Goal: Transaction & Acquisition: Purchase product/service

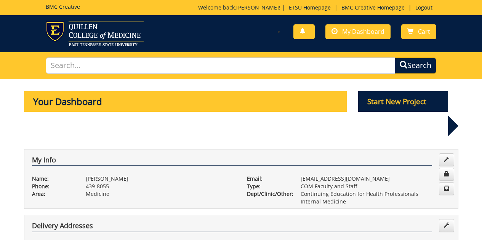
scroll to position [543, 0]
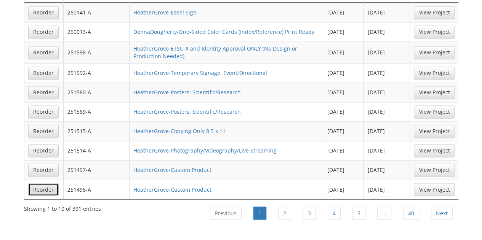
click at [46, 183] on link "Reorder" at bounding box center [43, 189] width 30 height 13
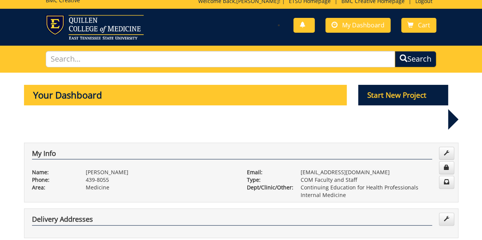
scroll to position [5, 0]
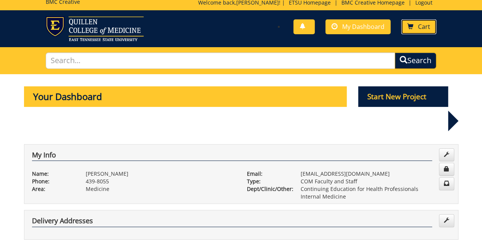
click at [423, 32] on link "Cart" at bounding box center [418, 26] width 35 height 15
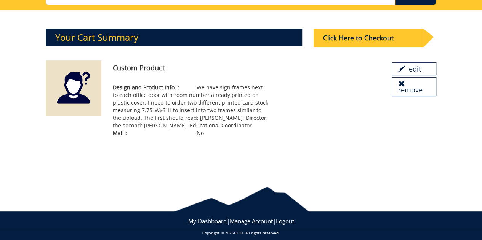
scroll to position [75, 0]
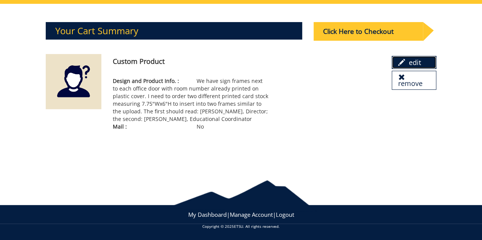
click at [419, 65] on link "edit" at bounding box center [413, 62] width 44 height 13
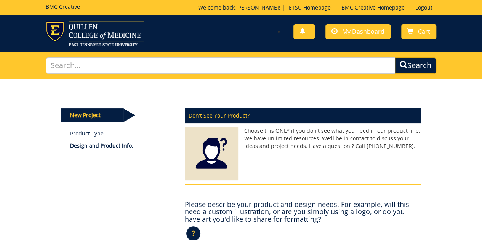
click at [70, 9] on h5 "BMC Creative" at bounding box center [63, 7] width 34 height 6
click at [89, 37] on img at bounding box center [95, 33] width 98 height 25
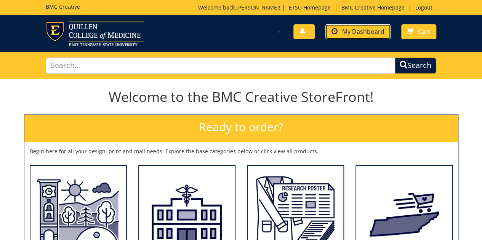
click at [377, 27] on span "My Dashboard" at bounding box center [363, 31] width 42 height 8
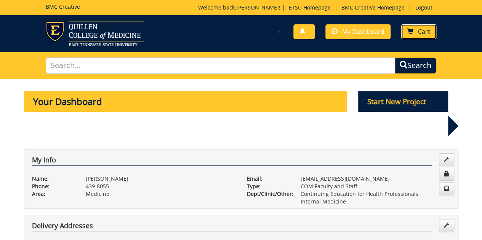
click at [422, 30] on span "Cart" at bounding box center [424, 31] width 12 height 8
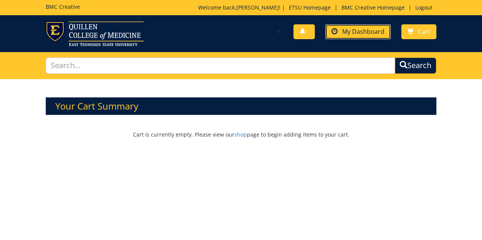
click at [372, 34] on span "My Dashboard" at bounding box center [363, 31] width 42 height 8
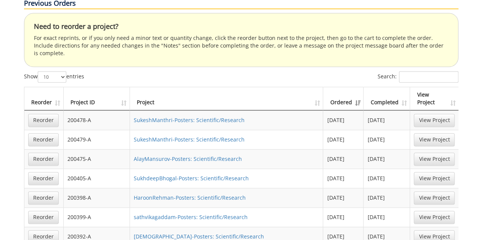
scroll to position [423, 0]
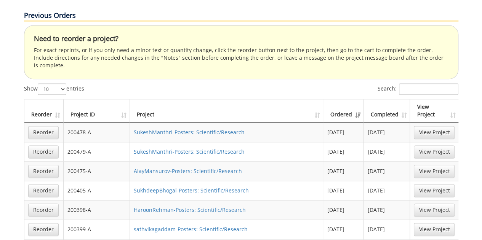
click at [123, 99] on th "Project ID" at bounding box center [97, 110] width 67 height 23
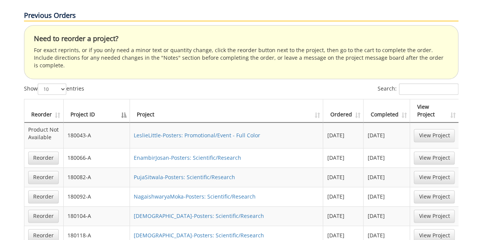
click at [123, 99] on th "Project ID" at bounding box center [97, 110] width 67 height 23
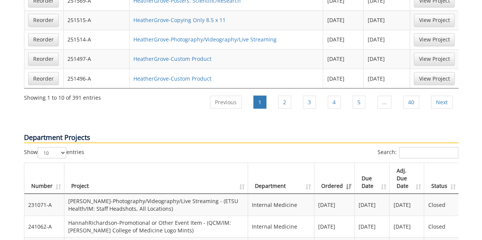
scroll to position [653, 0]
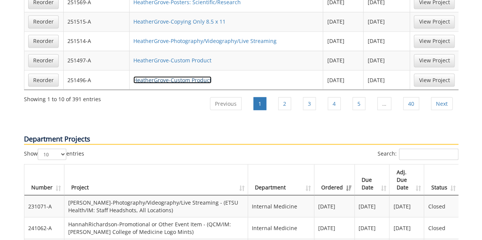
click at [177, 76] on link "HeatherGrove-Custom Product" at bounding box center [172, 79] width 78 height 7
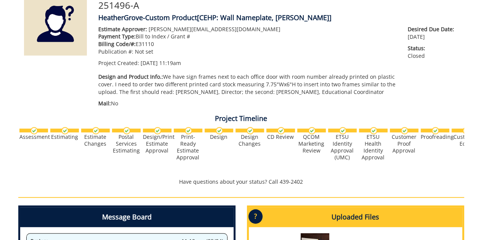
scroll to position [105, 0]
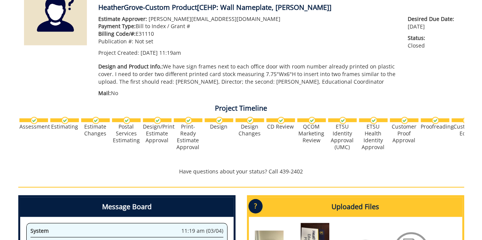
drag, startPoint x: 484, startPoint y: 19, endPoint x: 487, endPoint y: 64, distance: 45.8
click at [481, 64] on html "BMC Creative Welcome back, [PERSON_NAME] ! | ETSU Homepage | BMC Creative Homep…" at bounding box center [241, 169] width 482 height 568
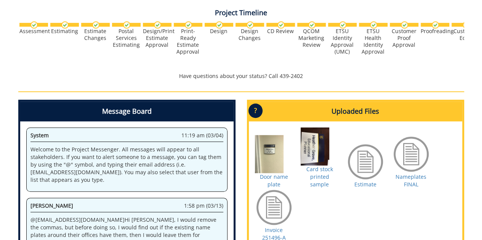
scroll to position [209, 0]
